Goal: Find specific page/section: Find specific page/section

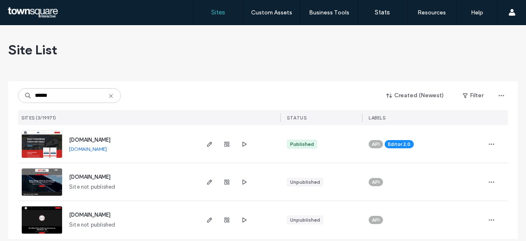
type input "******"
click at [104, 139] on span "www.bigboymetalbuildings.com" at bounding box center [90, 140] width 42 height 6
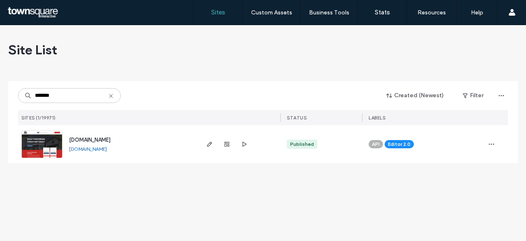
type input "*******"
click at [108, 139] on span "www.bigboymetalbuildings.com" at bounding box center [90, 140] width 42 height 6
